Goal: Information Seeking & Learning: Check status

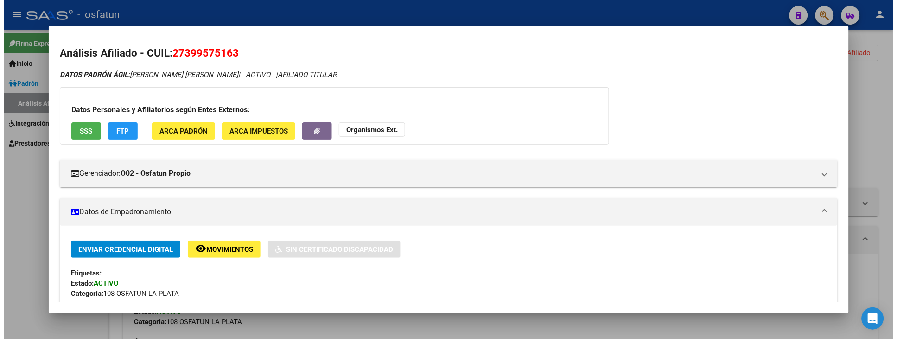
scroll to position [421, 0]
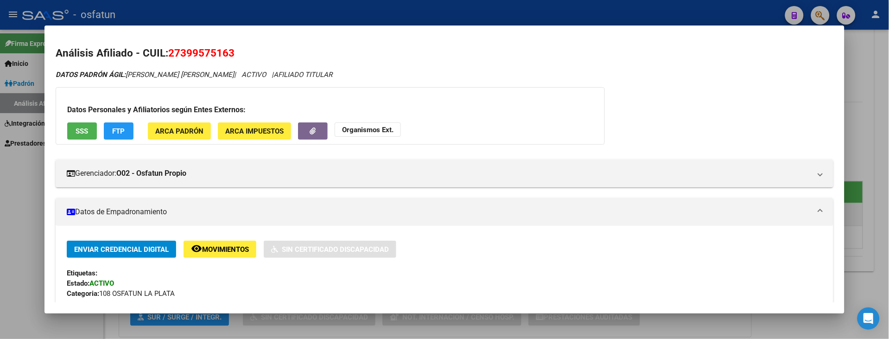
click at [18, 227] on div at bounding box center [444, 169] width 889 height 339
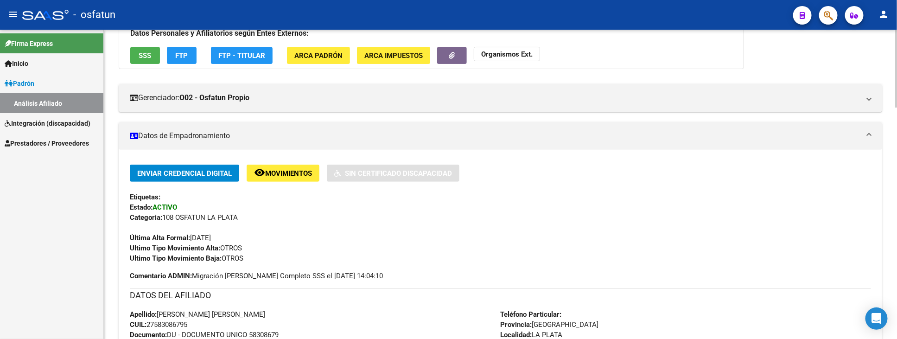
scroll to position [9, 0]
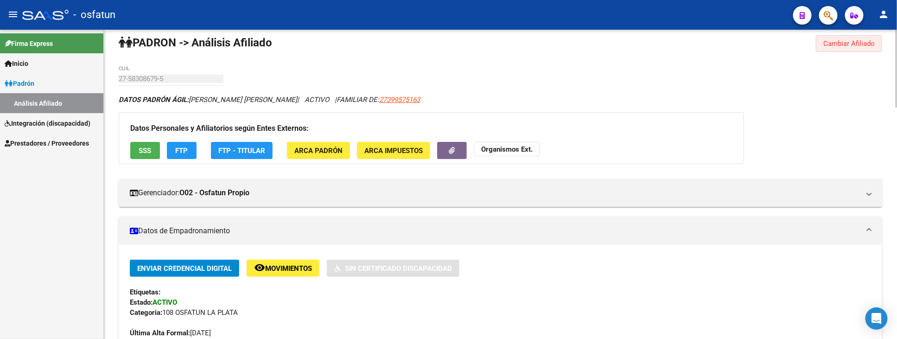
click at [832, 47] on span "Cambiar Afiliado" at bounding box center [848, 43] width 51 height 8
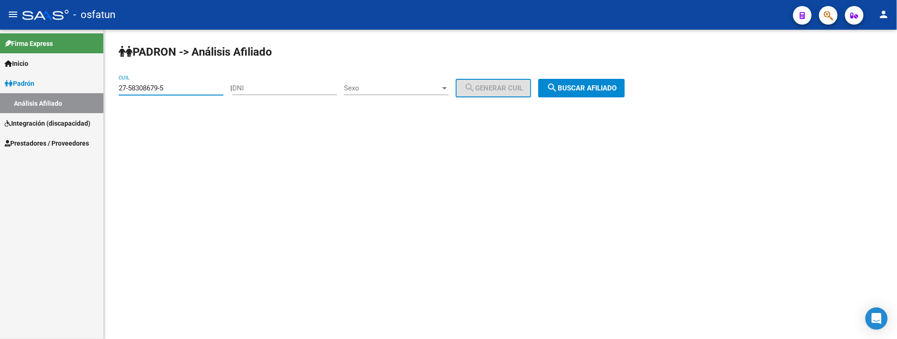
drag, startPoint x: 175, startPoint y: 89, endPoint x: 91, endPoint y: 89, distance: 84.4
click at [91, 89] on mat-sidenav-container "Firma Express Inicio Instructivos Contacto OS [PERSON_NAME] Análisis Afiliado I…" at bounding box center [448, 184] width 897 height 309
paste input "23-39311819-9"
type input "23-39311819-9"
click at [558, 92] on mat-icon "search" at bounding box center [551, 87] width 11 height 11
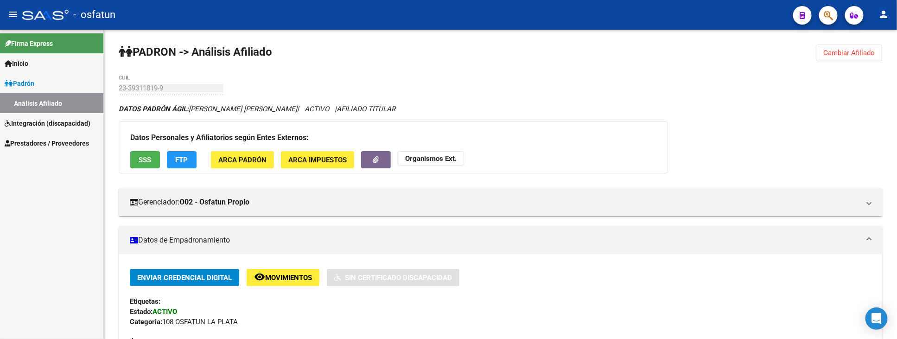
click at [142, 29] on div "menu - osfatun person Firma Express Inicio Instructivos Contacto OS [PERSON_NAM…" at bounding box center [448, 169] width 897 height 339
click at [853, 53] on span "Cambiar Afiliado" at bounding box center [848, 53] width 51 height 8
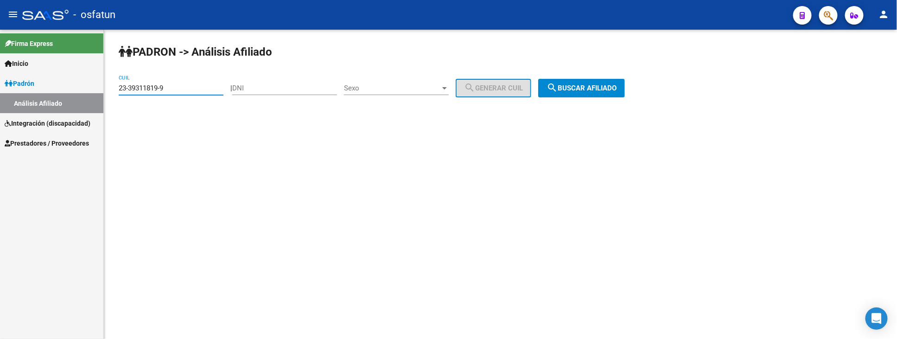
drag, startPoint x: 192, startPoint y: 89, endPoint x: 11, endPoint y: 89, distance: 180.8
click at [11, 89] on mat-sidenav-container "Firma Express Inicio Instructivos Contacto OS [PERSON_NAME] Análisis Afiliado I…" at bounding box center [448, 184] width 897 height 309
paste input "27-33073302-6"
type input "27-33073302-6"
click at [599, 89] on span "search Buscar afiliado" at bounding box center [581, 88] width 70 height 8
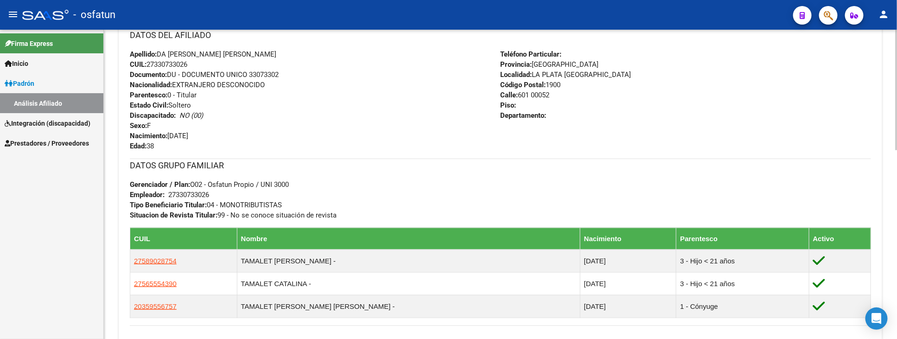
scroll to position [206, 0]
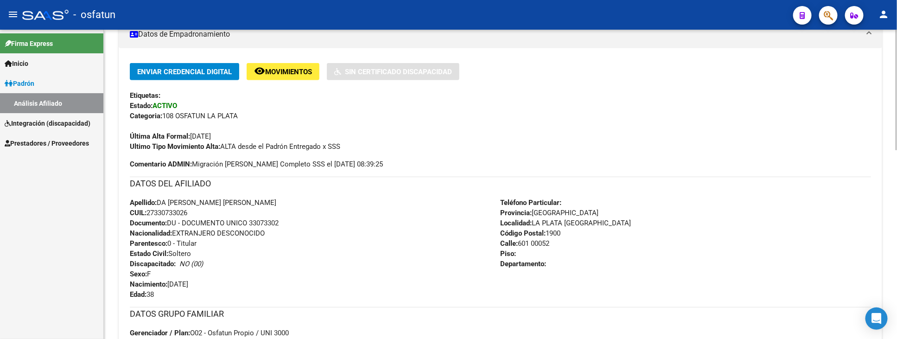
click at [272, 220] on span "Documento: DU - DOCUMENTO UNICO 33073302" at bounding box center [204, 223] width 149 height 8
copy span "33073302"
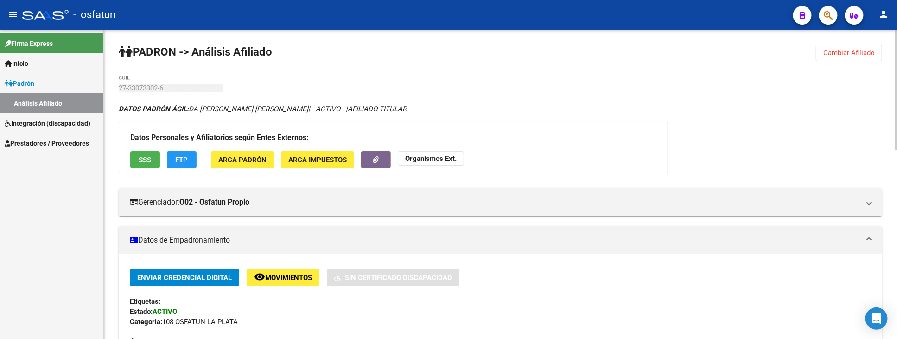
click at [432, 159] on strong "Organismos Ext." at bounding box center [430, 158] width 51 height 8
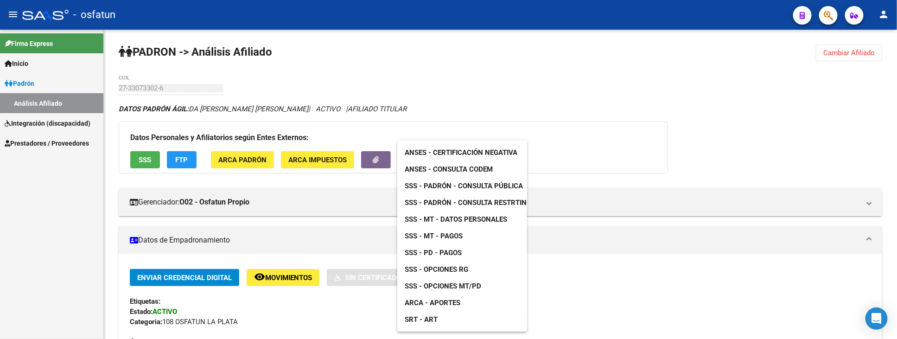
click at [266, 309] on div at bounding box center [448, 169] width 897 height 339
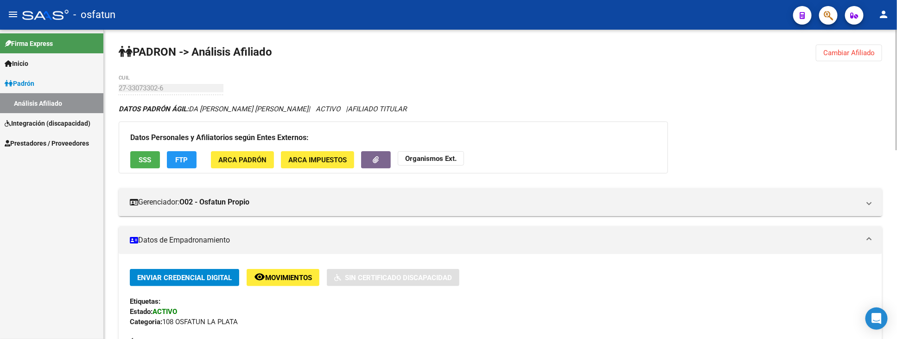
click at [319, 315] on div "Enviar Credencial Digital remove_red_eye Movimientos Sin Certificado Discapacid…" at bounding box center [500, 313] width 741 height 89
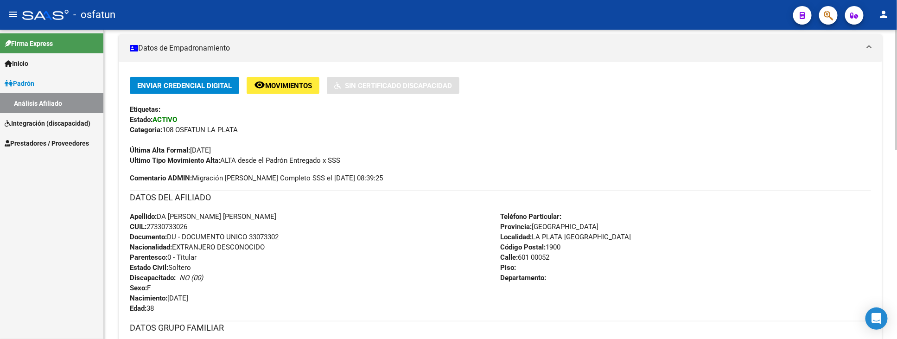
scroll to position [206, 0]
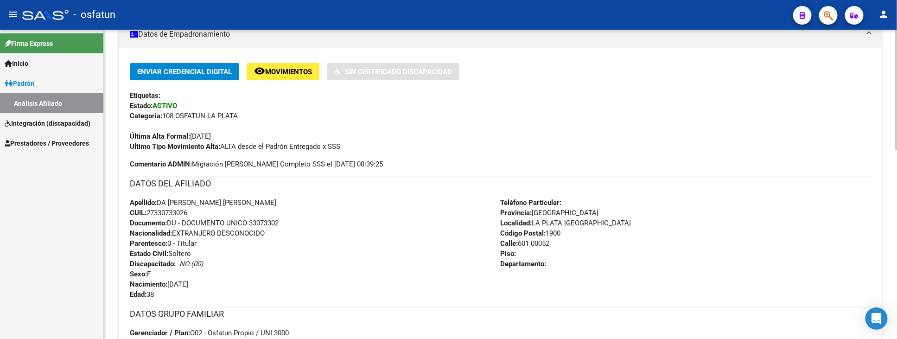
drag, startPoint x: 149, startPoint y: 214, endPoint x: 207, endPoint y: 210, distance: 58.5
click at [207, 210] on div "Apellido: DA [PERSON_NAME] [PERSON_NAME] CUIL: 27330733026 Documento: DU - DOCU…" at bounding box center [315, 248] width 371 height 102
copy span "27330733026"
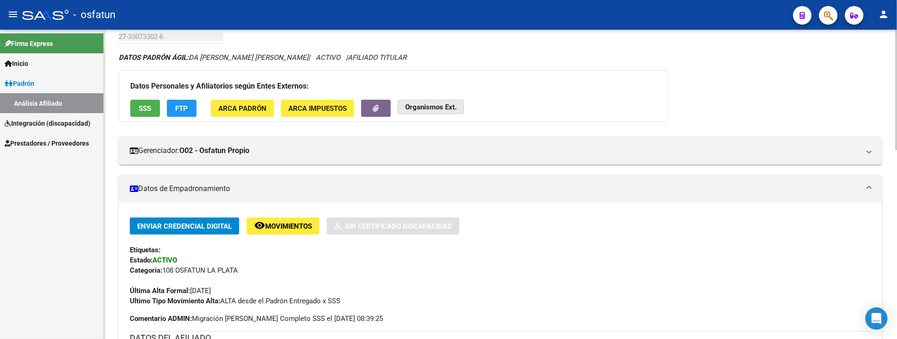
click at [428, 104] on strong "Organismos Ext." at bounding box center [430, 107] width 51 height 8
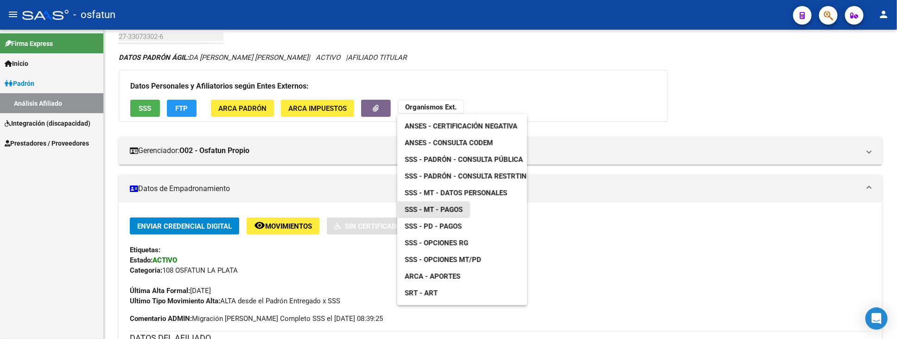
click at [433, 209] on span "SSS - MT - Pagos" at bounding box center [434, 209] width 58 height 8
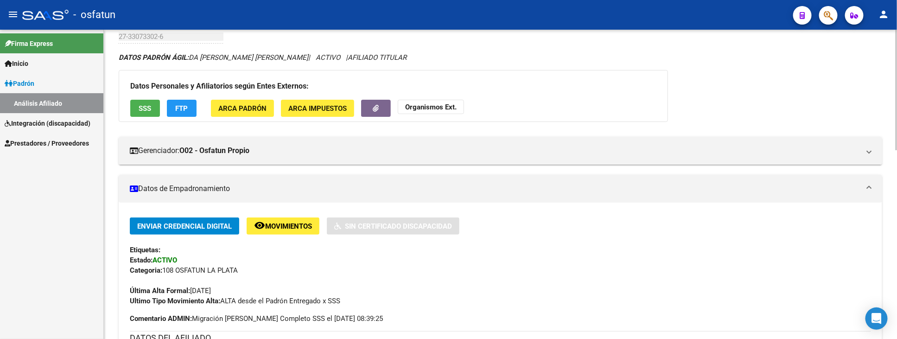
click at [445, 110] on strong "Organismos Ext." at bounding box center [430, 107] width 51 height 8
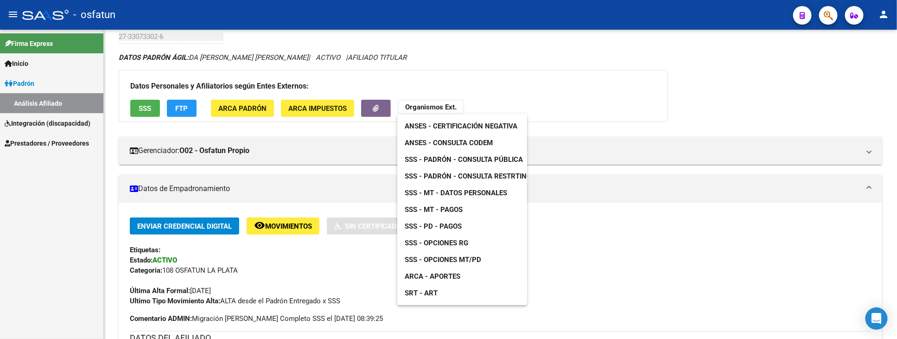
click at [468, 191] on span "SSS - MT - Datos Personales" at bounding box center [456, 193] width 102 height 8
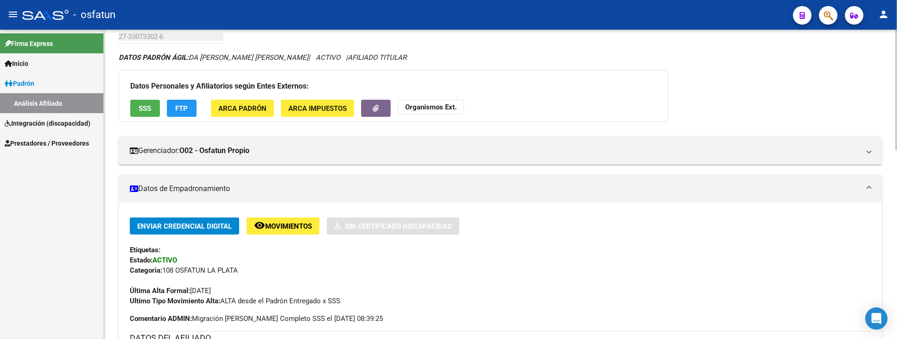
scroll to position [0, 0]
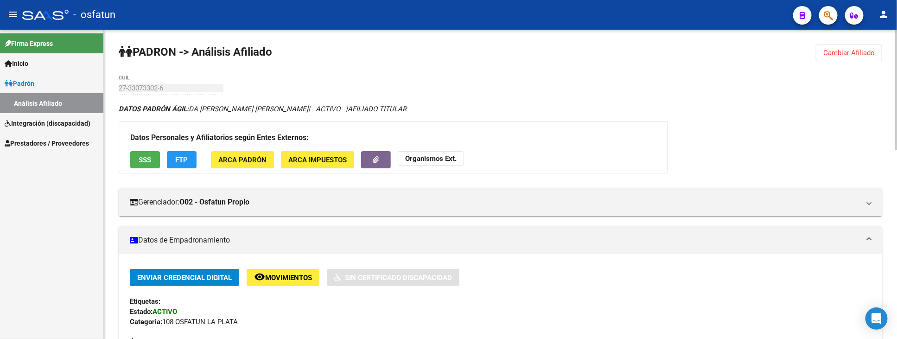
click at [844, 55] on span "Cambiar Afiliado" at bounding box center [848, 53] width 51 height 8
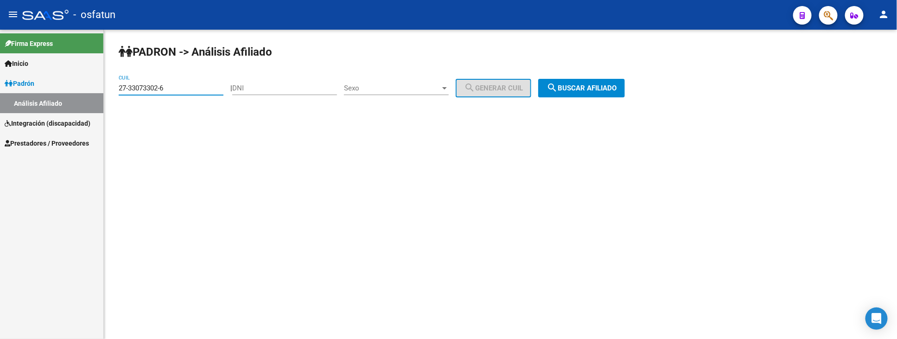
drag, startPoint x: 178, startPoint y: 87, endPoint x: 33, endPoint y: 86, distance: 144.6
click at [33, 86] on mat-sidenav-container "Firma Express Inicio Instructivos Contacto OS [PERSON_NAME] Análisis Afiliado I…" at bounding box center [448, 184] width 897 height 309
paste input "27-39098601-2"
type input "27-39098601-2"
click at [622, 83] on button "search Buscar afiliado" at bounding box center [581, 88] width 87 height 19
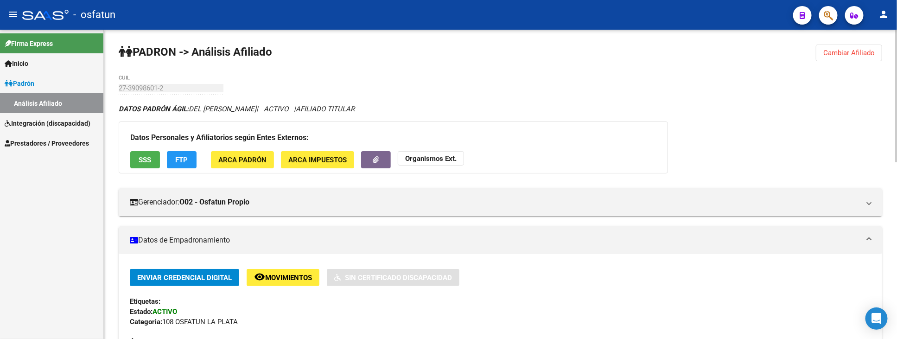
click at [419, 163] on button "Organismos Ext." at bounding box center [431, 158] width 66 height 14
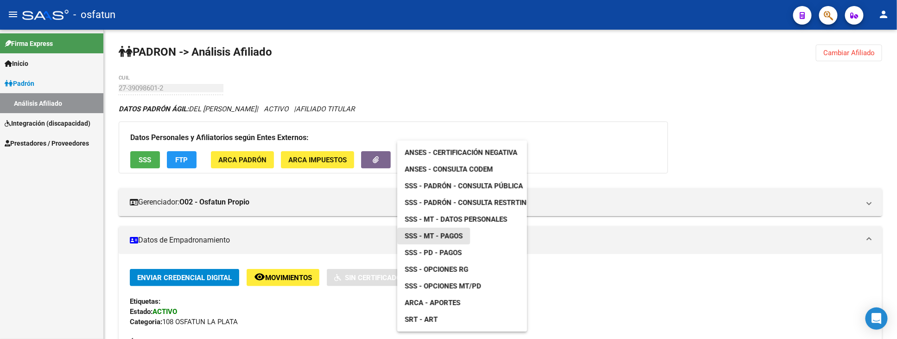
click at [450, 235] on span "SSS - MT - Pagos" at bounding box center [434, 236] width 58 height 8
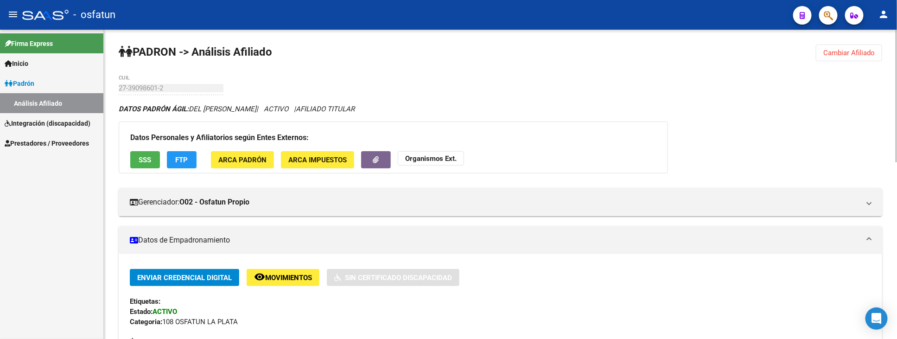
click at [837, 52] on span "Cambiar Afiliado" at bounding box center [848, 53] width 51 height 8
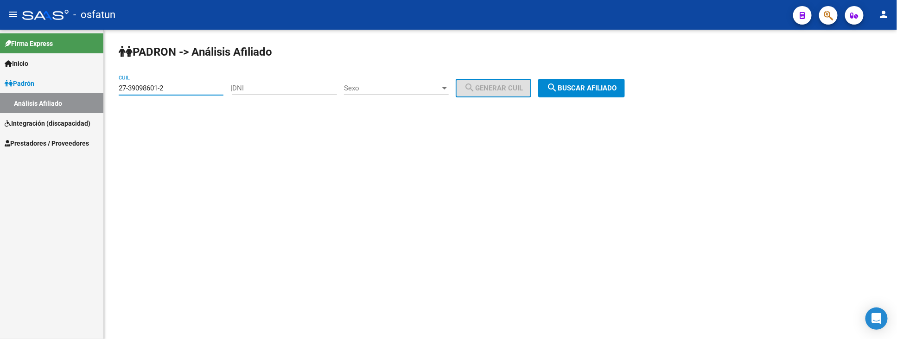
drag, startPoint x: 180, startPoint y: 88, endPoint x: 66, endPoint y: 96, distance: 113.8
click at [66, 96] on mat-sidenav-container "Firma Express Inicio Instructivos Contacto OS [PERSON_NAME] Análisis Afiliado I…" at bounding box center [448, 184] width 897 height 309
paste input "20-41312608-9"
type input "20-41312608-9"
click at [609, 91] on span "search Buscar afiliado" at bounding box center [581, 88] width 70 height 8
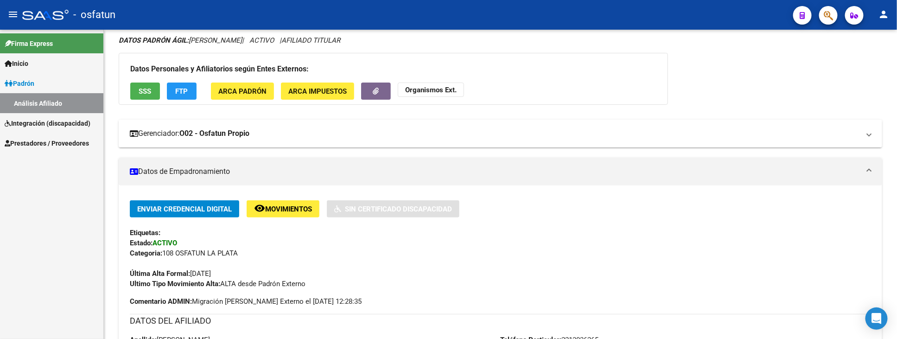
scroll to position [154, 0]
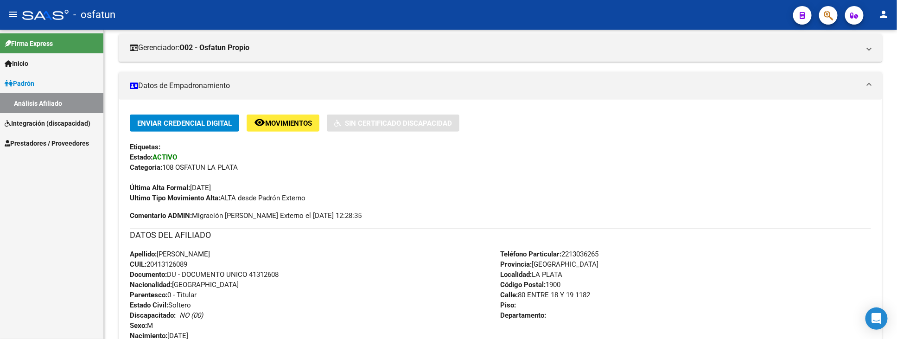
click at [271, 274] on span "Documento: DU - DOCUMENTO UNICO 41312608" at bounding box center [204, 274] width 149 height 8
copy span "41312608"
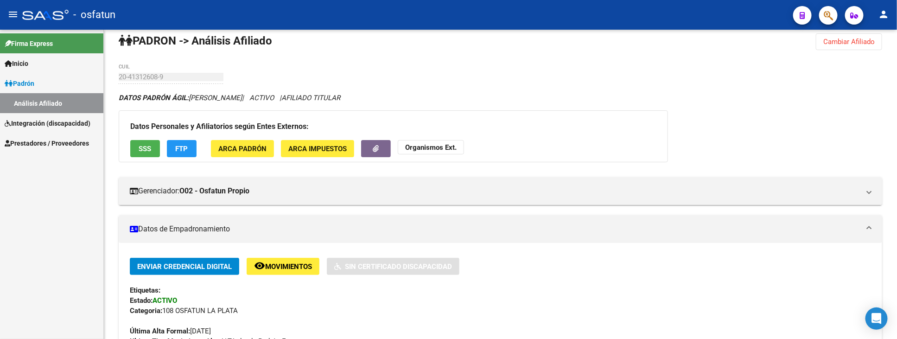
scroll to position [0, 0]
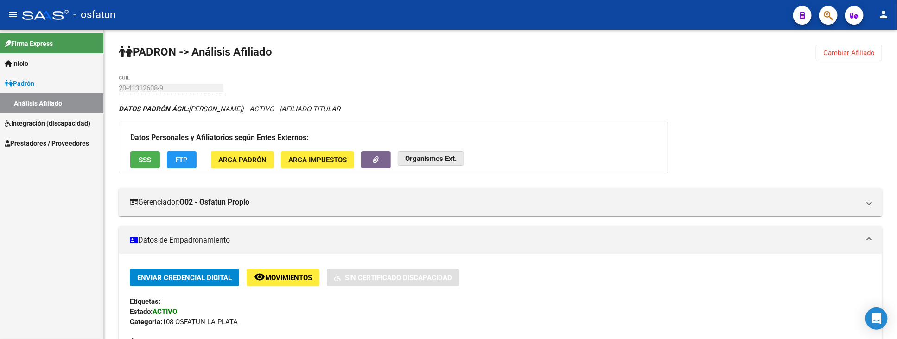
click at [416, 164] on button "Organismos Ext." at bounding box center [431, 158] width 66 height 14
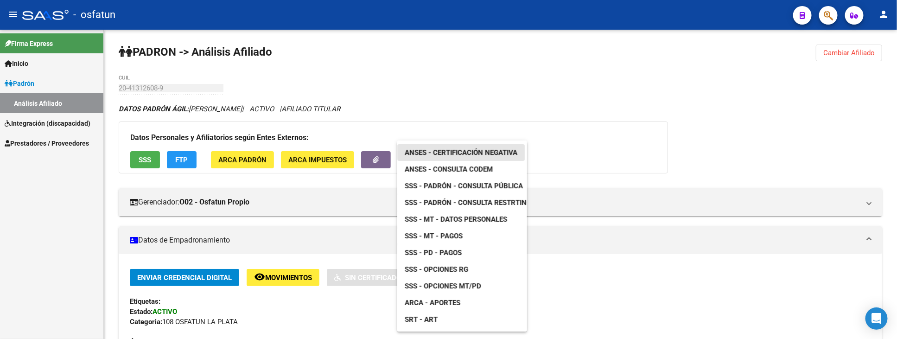
click at [466, 147] on link "ANSES - Certificación Negativa" at bounding box center [460, 152] width 127 height 17
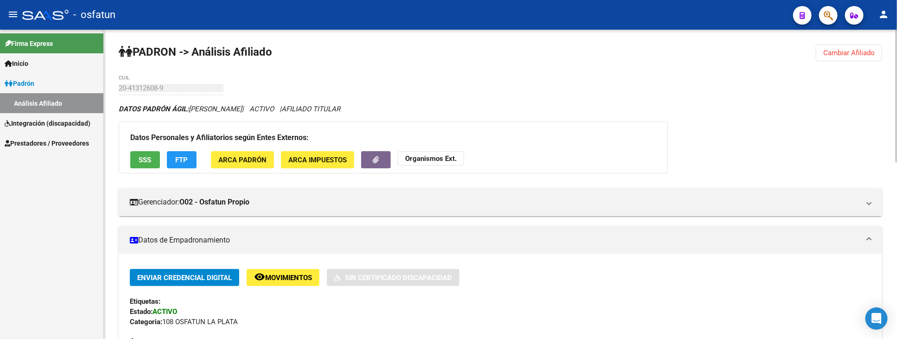
click at [439, 159] on strong "Organismos Ext." at bounding box center [430, 158] width 51 height 8
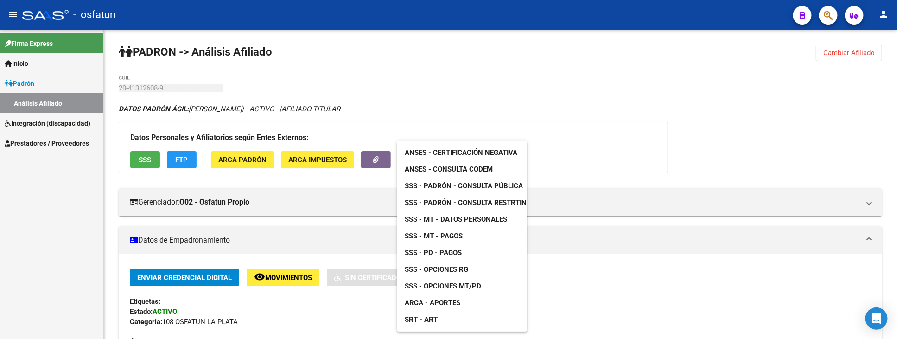
click at [466, 171] on span "ANSES - Consulta CODEM" at bounding box center [449, 169] width 88 height 8
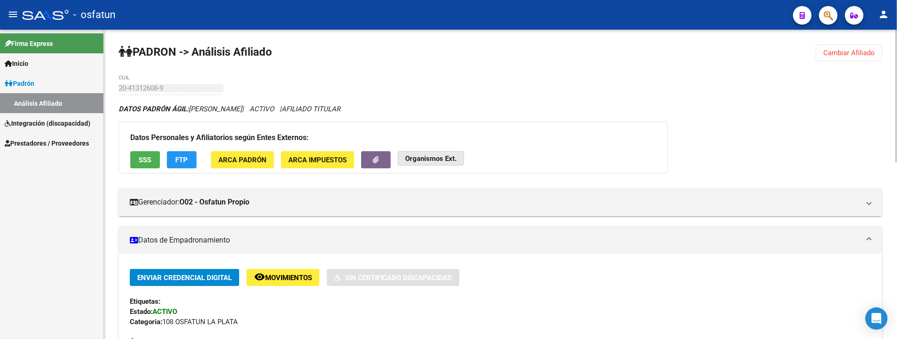
click at [431, 156] on strong "Organismos Ext." at bounding box center [430, 158] width 51 height 8
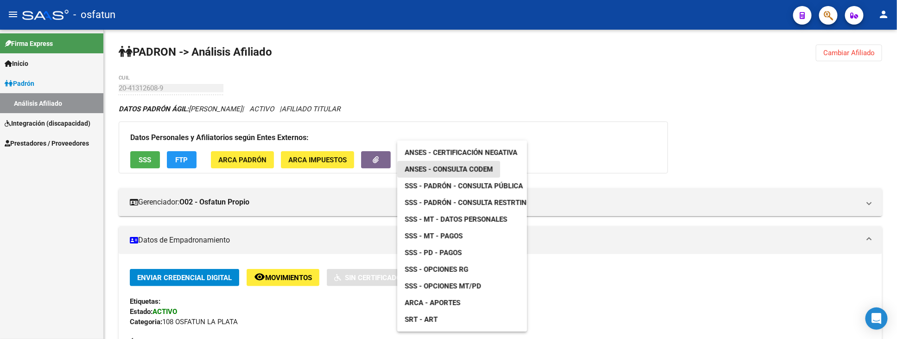
click at [482, 177] on div "ANSES - Certificación Negativa ANSES - Consulta CODEM SSS - Padrón - Consulta P…" at bounding box center [462, 235] width 130 height 191
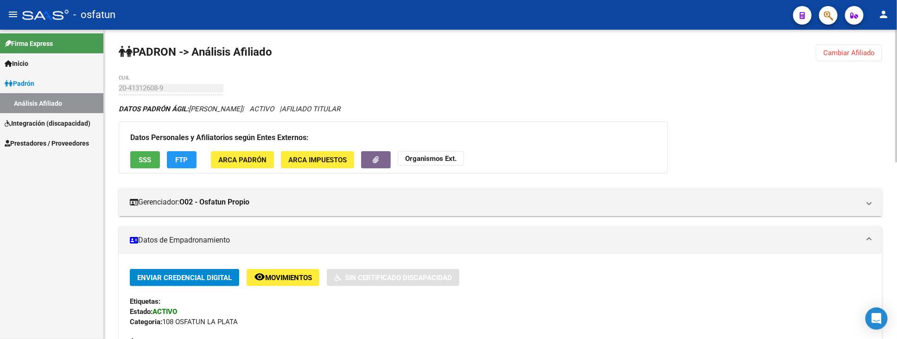
click at [424, 156] on strong "Organismos Ext." at bounding box center [430, 158] width 51 height 8
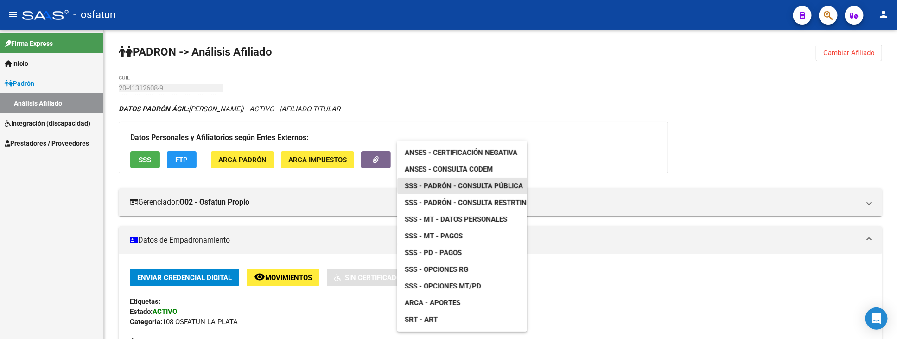
click at [494, 185] on span "SSS - Padrón - Consulta Pública" at bounding box center [464, 186] width 118 height 8
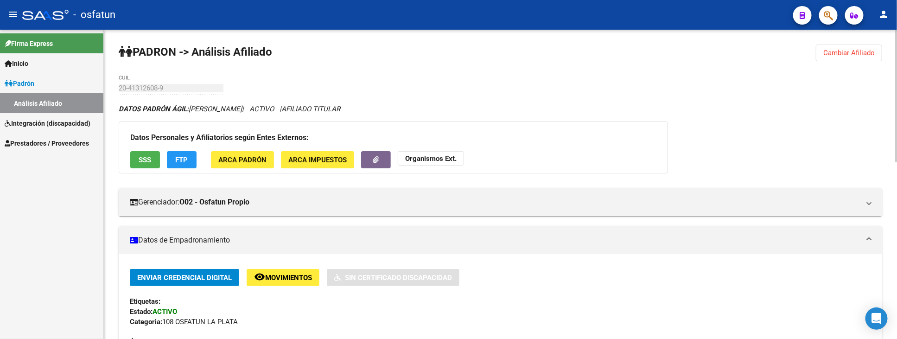
click at [430, 159] on strong "Organismos Ext." at bounding box center [430, 158] width 51 height 8
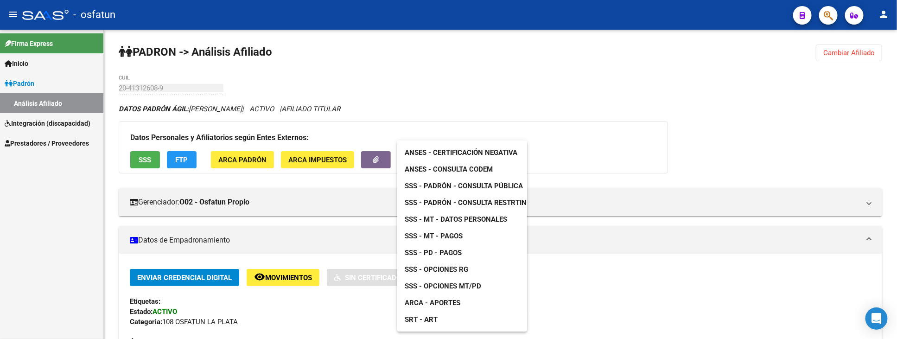
click at [454, 220] on span "SSS - MT - Datos Personales" at bounding box center [456, 219] width 102 height 8
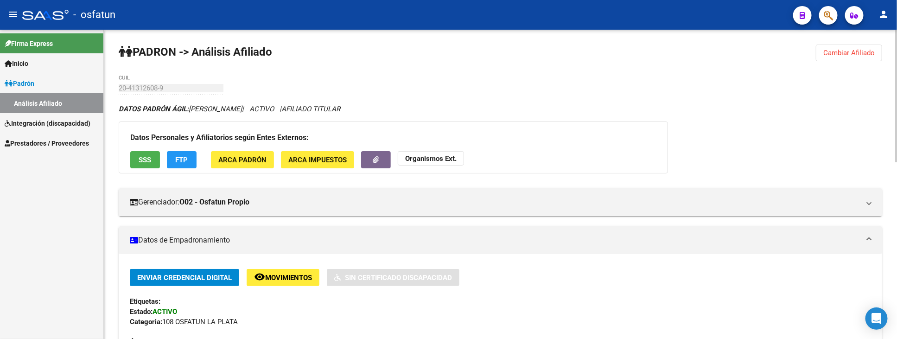
click at [456, 165] on app-external-organism "Organismos Ext." at bounding box center [431, 159] width 66 height 17
click at [456, 164] on button "Organismos Ext." at bounding box center [431, 158] width 66 height 14
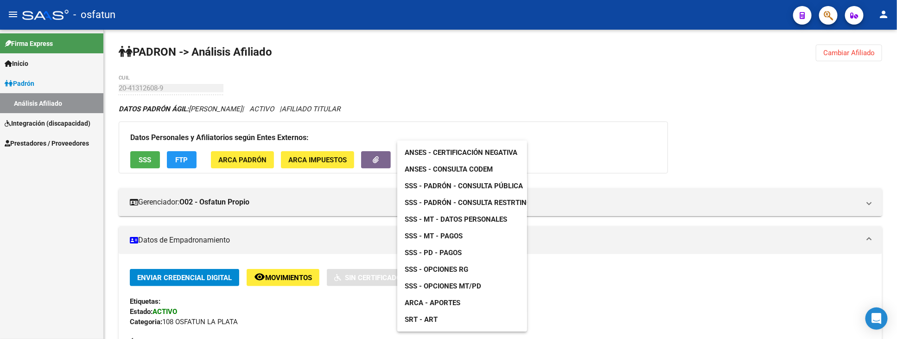
click at [437, 238] on span "SSS - MT - Pagos" at bounding box center [434, 236] width 58 height 8
